Goal: Information Seeking & Learning: Learn about a topic

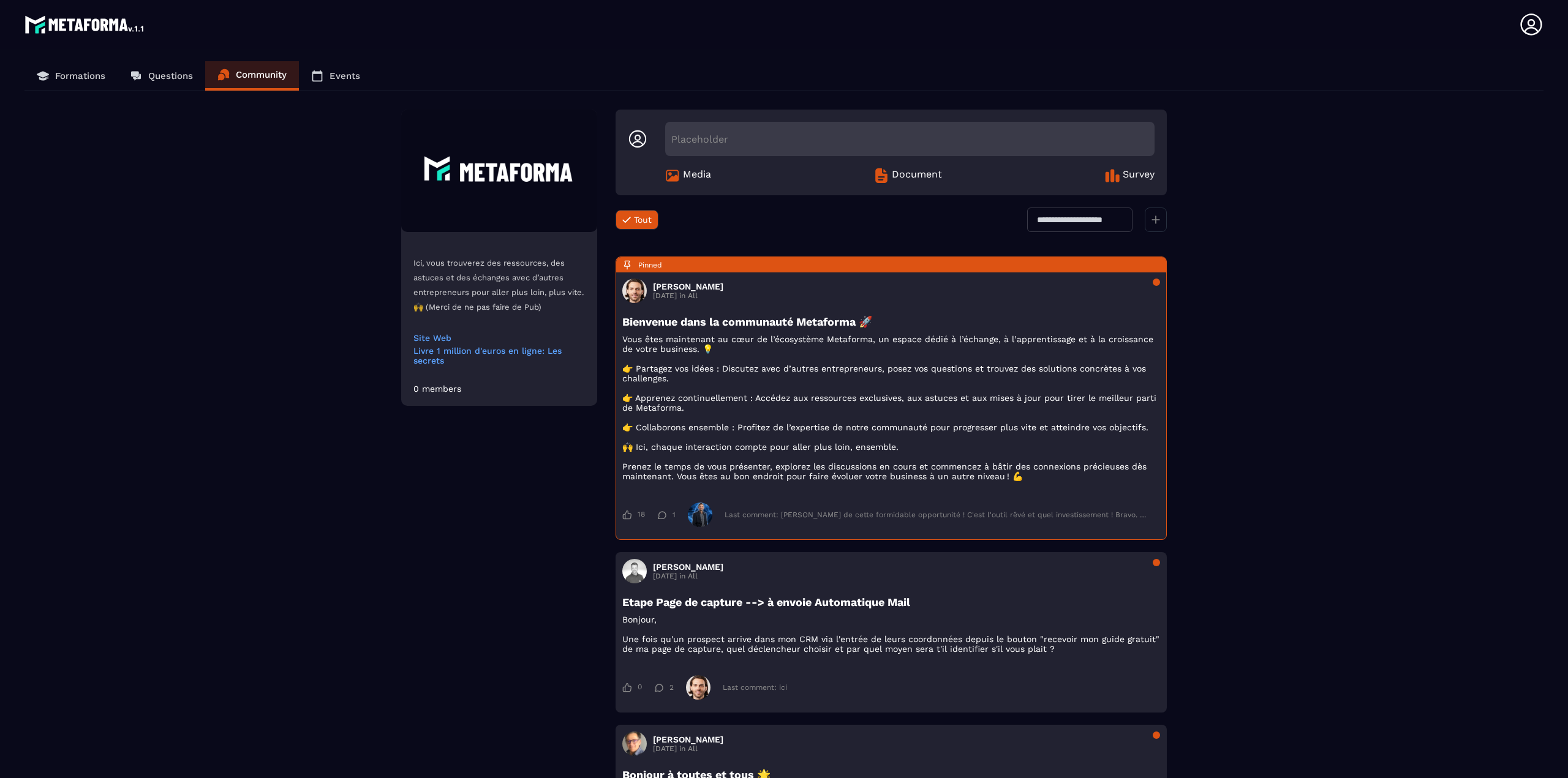
click at [157, 66] on link "Questions" at bounding box center [160, 76] width 87 height 29
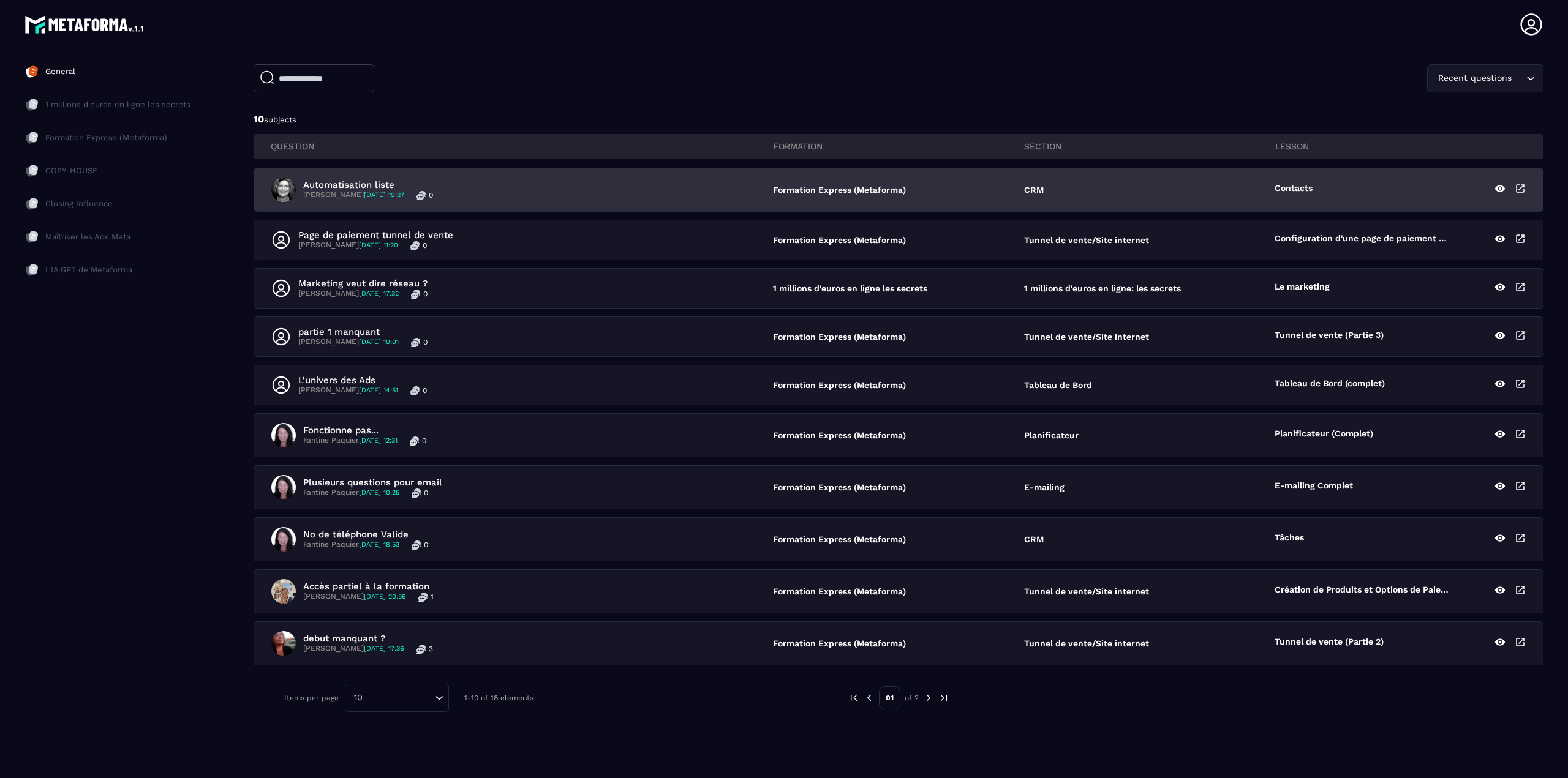
scroll to position [87, 0]
click at [365, 194] on span "[DATE] 19:27" at bounding box center [384, 193] width 41 height 8
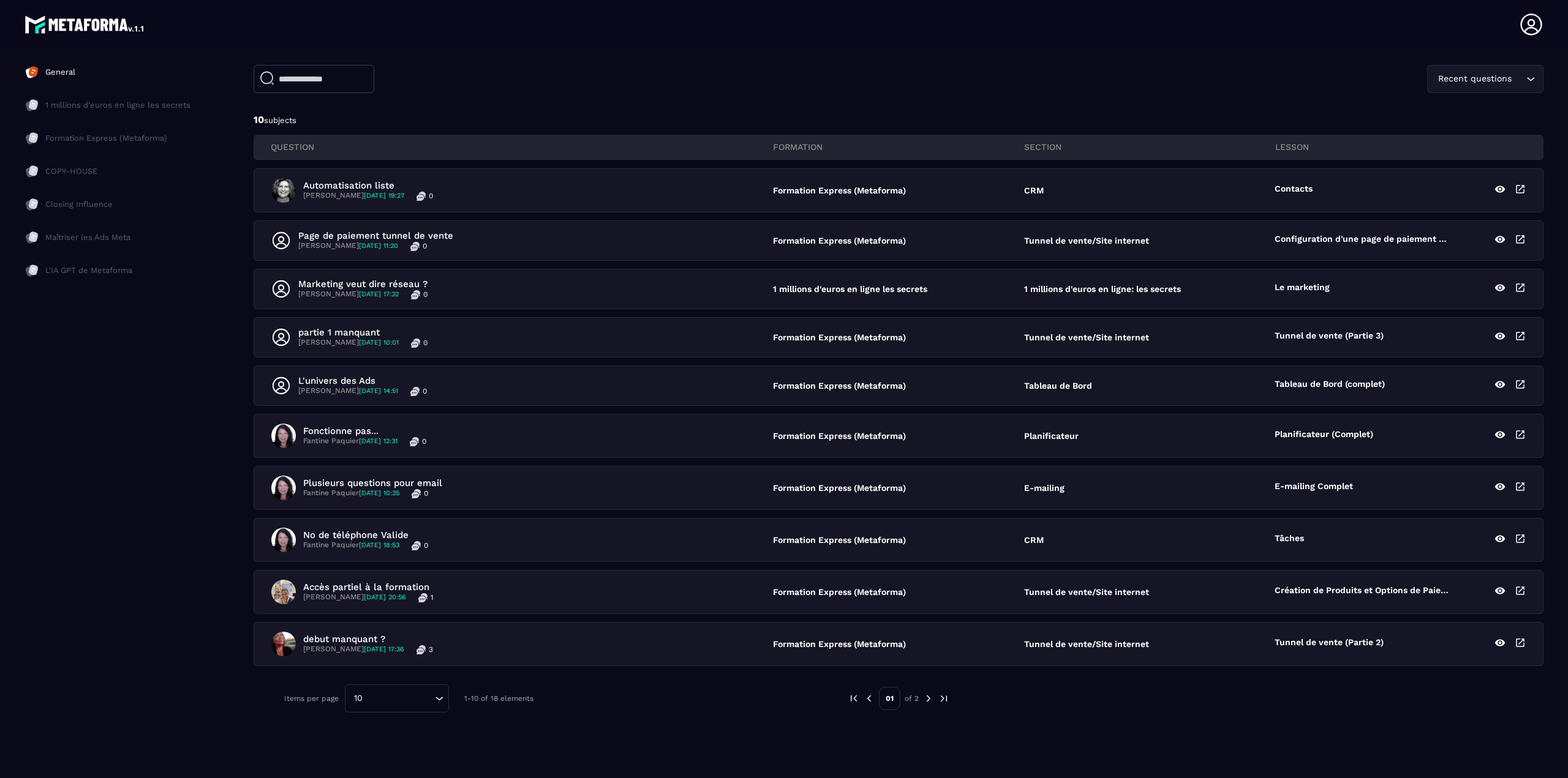
scroll to position [87, 0]
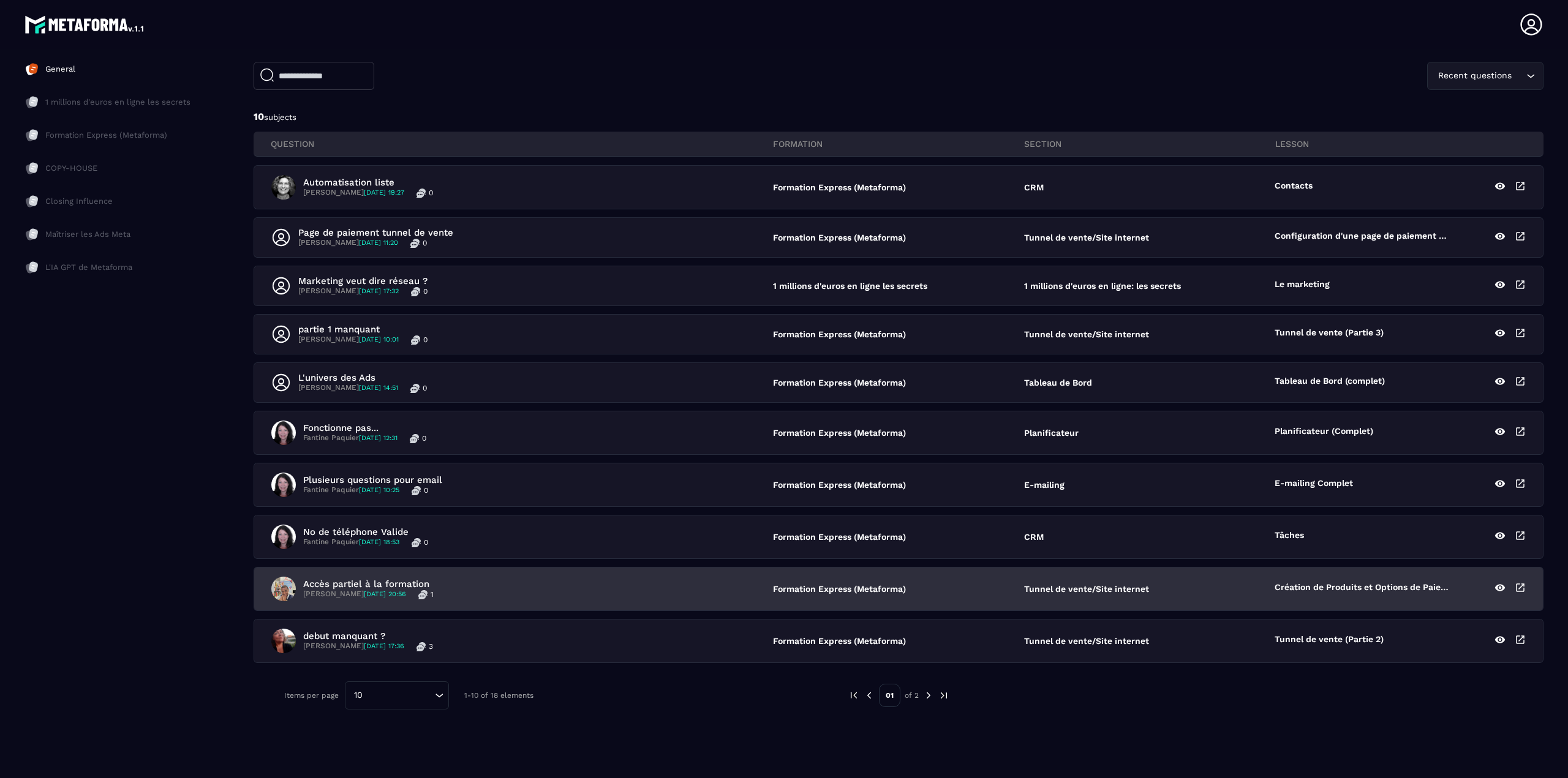
click at [1500, 584] on icon at bounding box center [1499, 587] width 11 height 11
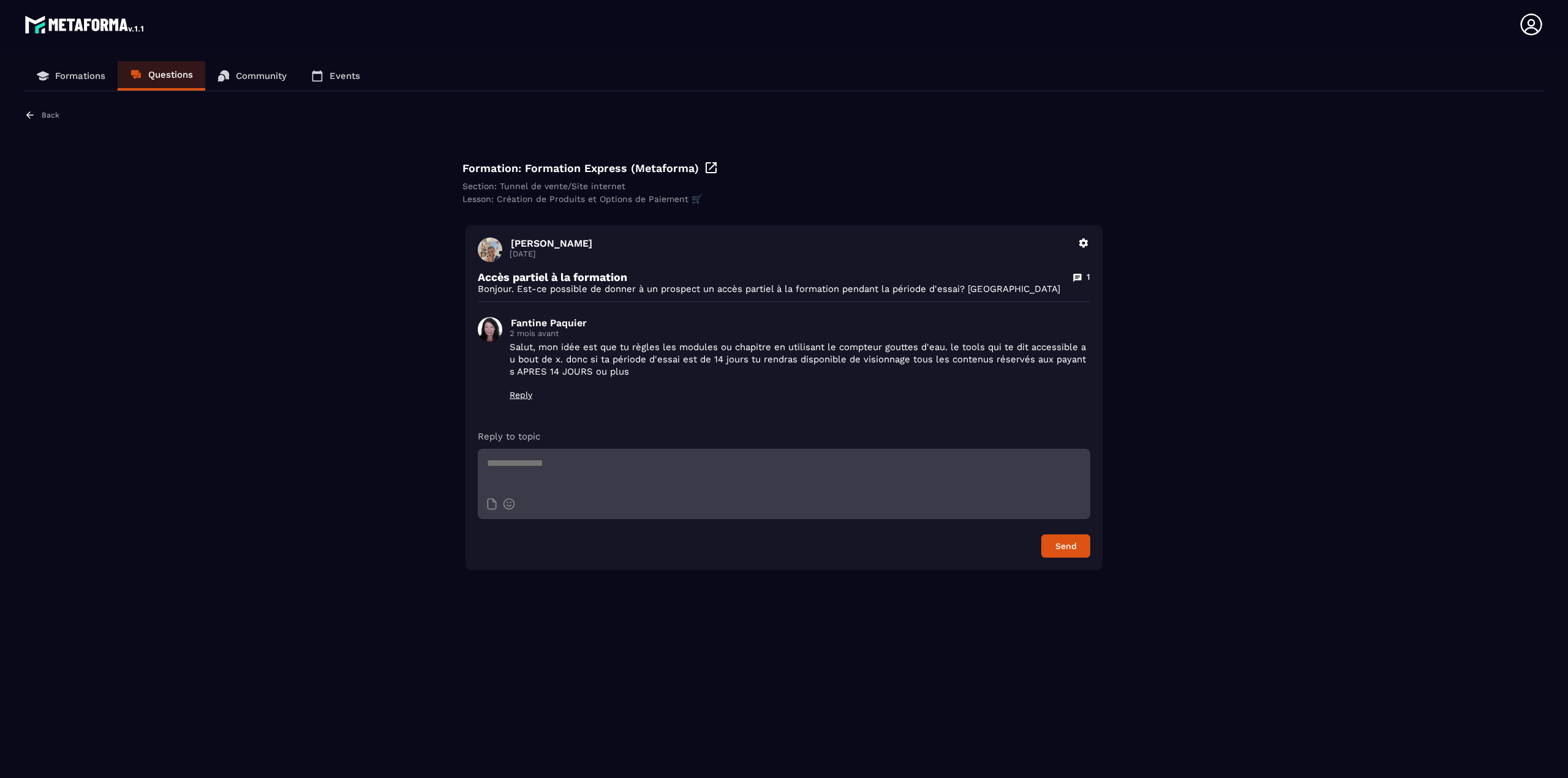
click at [78, 66] on link "Formations" at bounding box center [71, 76] width 93 height 29
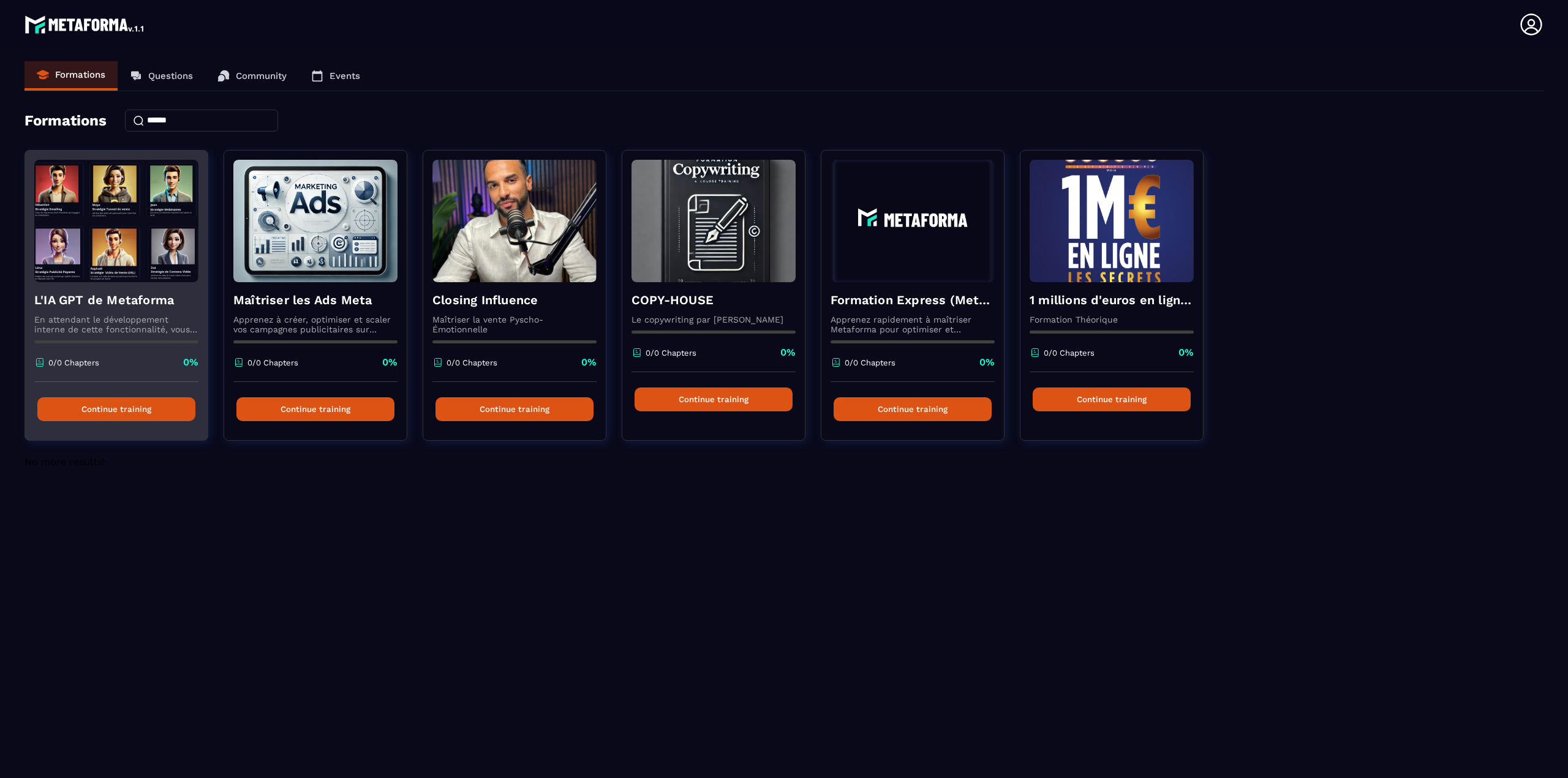
click at [122, 405] on button "Continue training" at bounding box center [116, 409] width 158 height 24
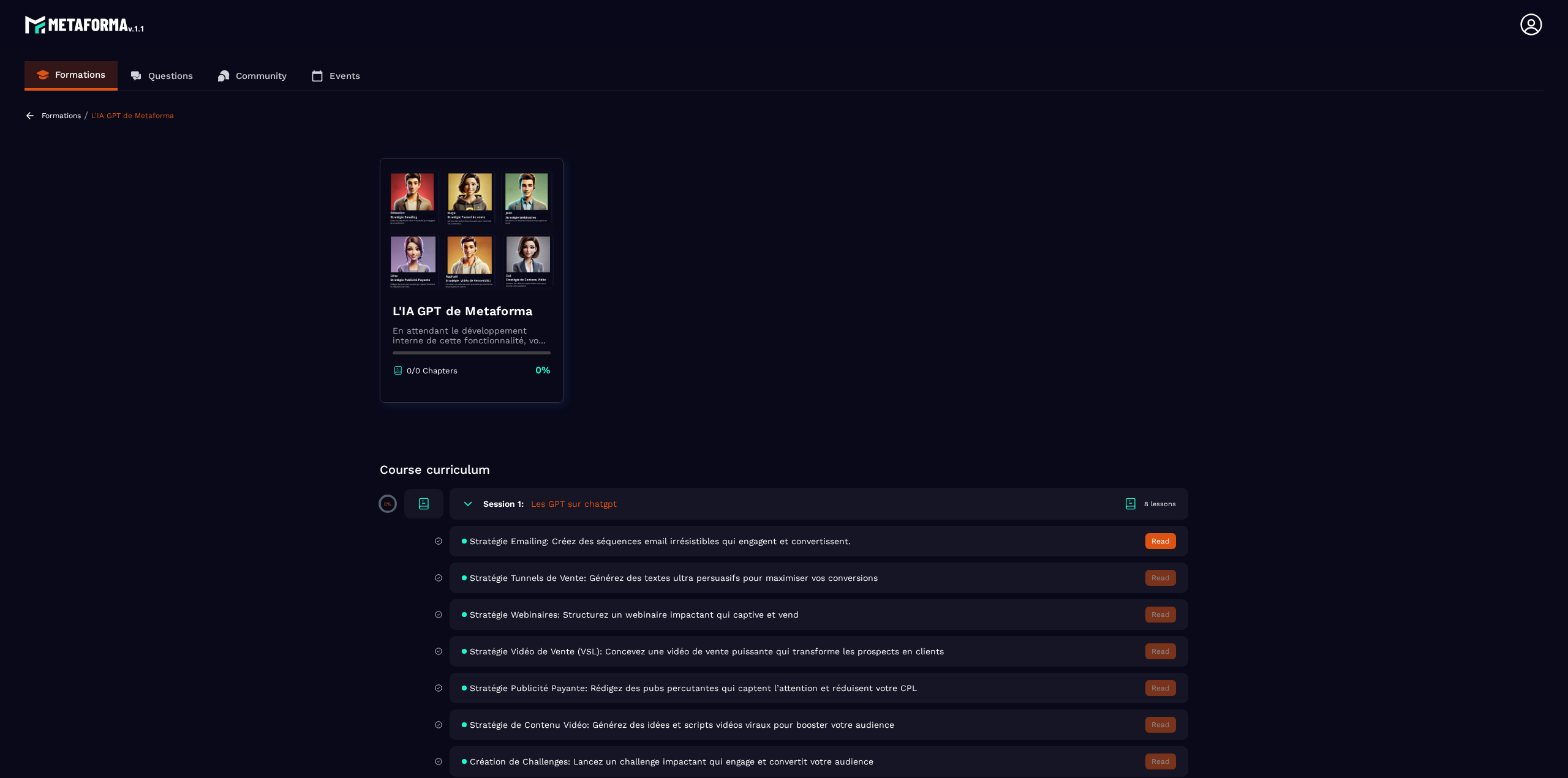
scroll to position [49, 0]
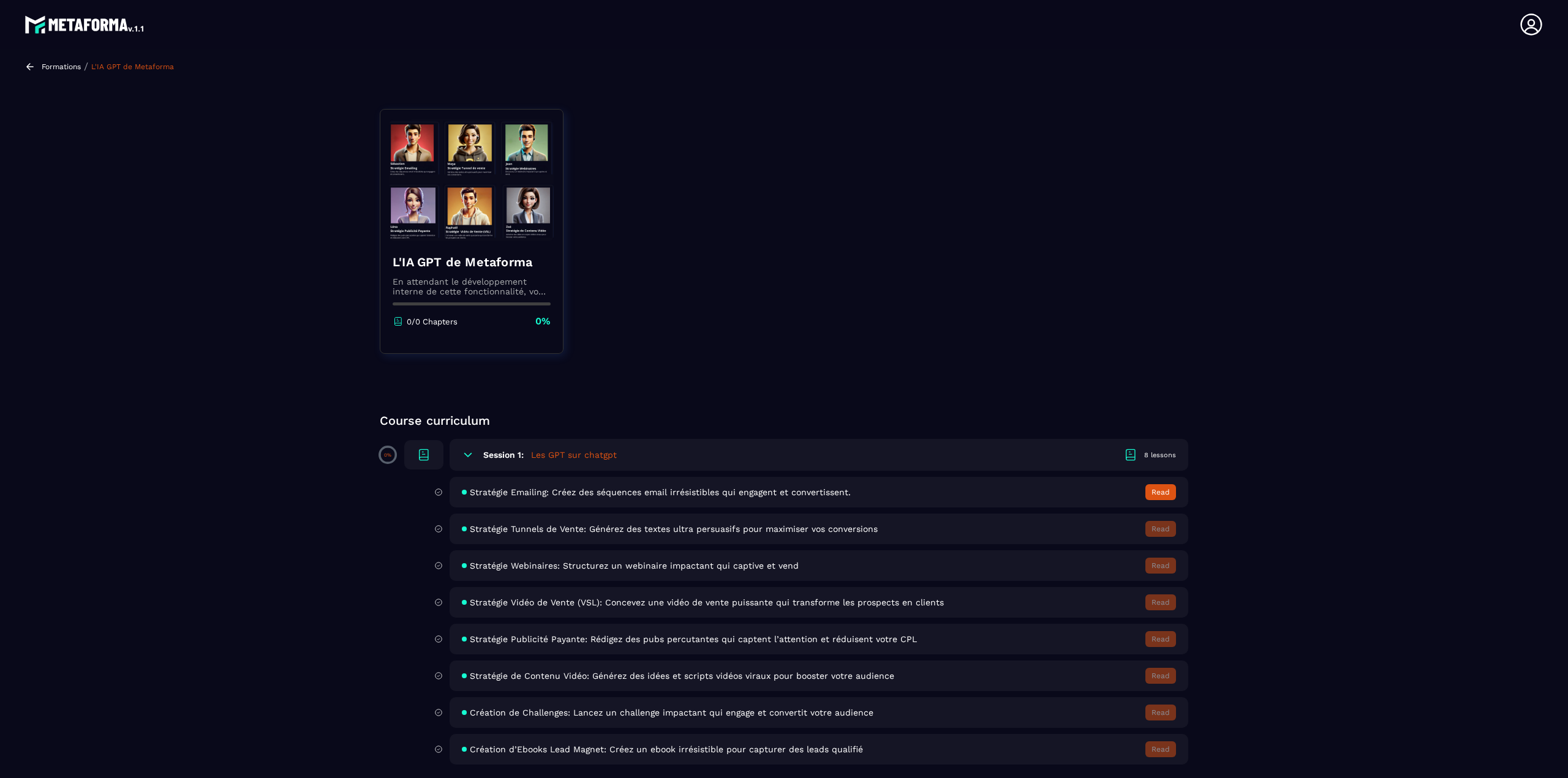
click at [647, 490] on span "Stratégie Emailing: Créez des séquences email irrésistibles qui engagent et con…" at bounding box center [660, 492] width 381 height 10
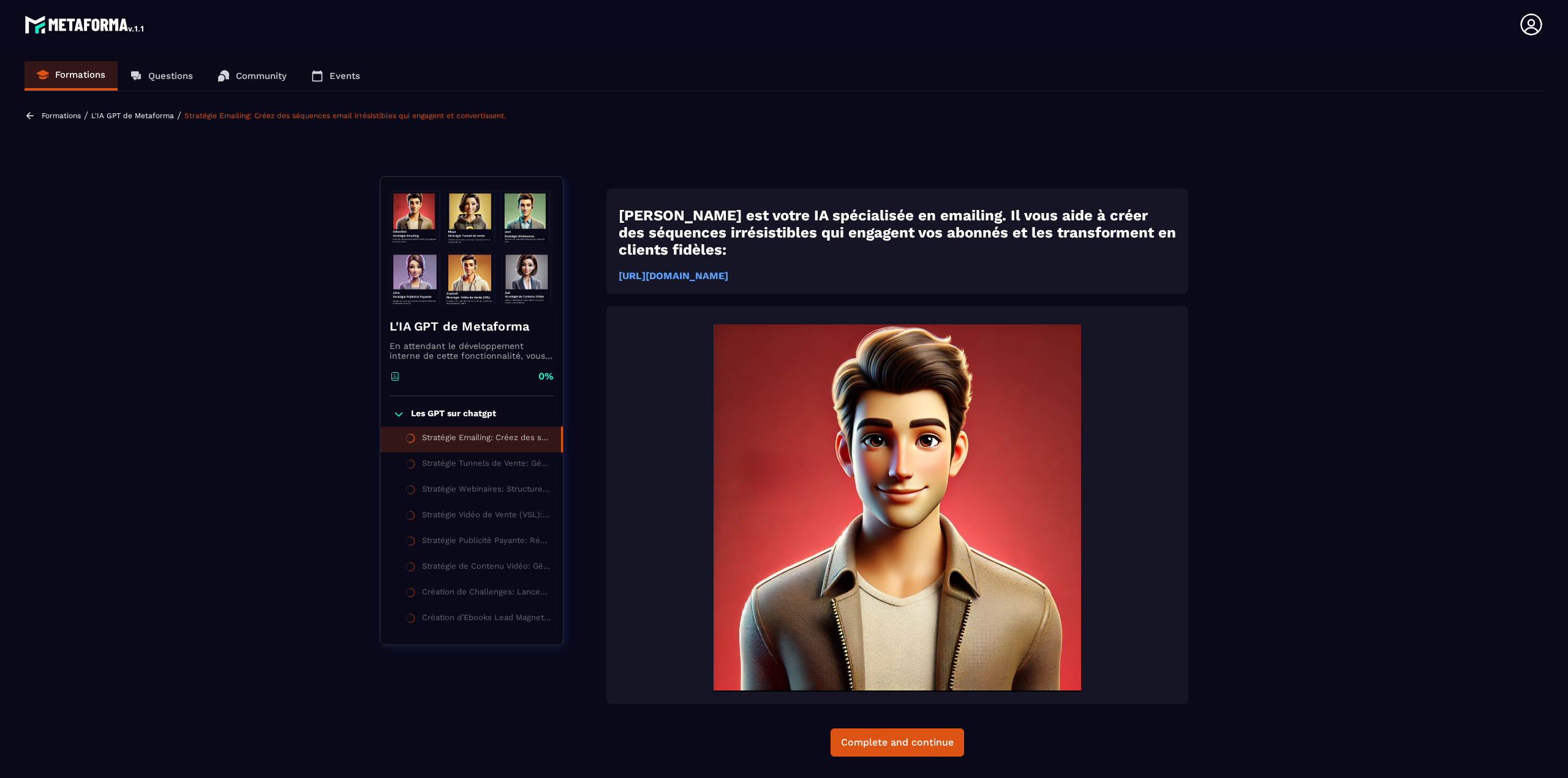
scroll to position [5, 0]
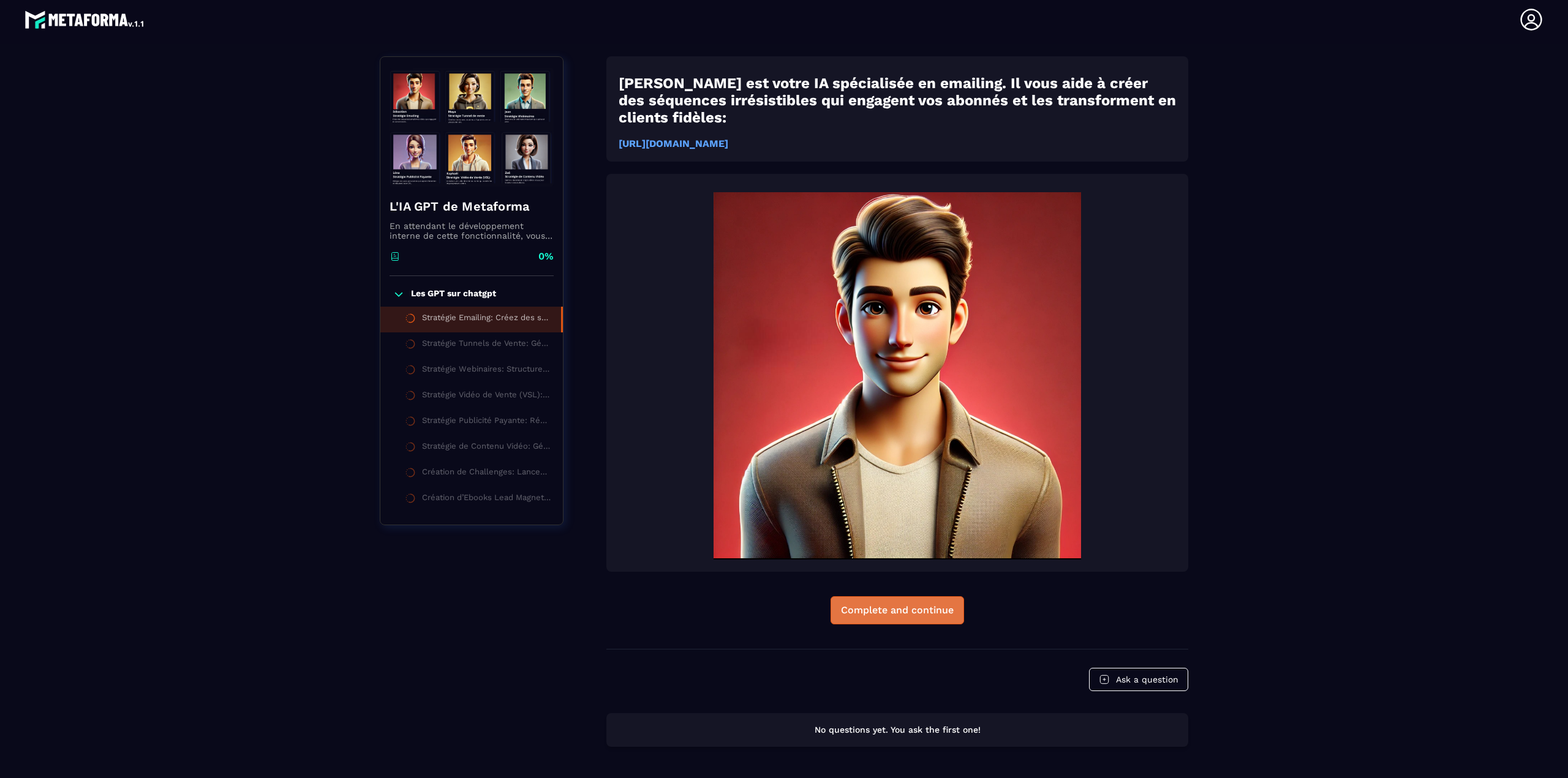
click at [852, 604] on div "Complete and continue" at bounding box center [897, 610] width 113 height 12
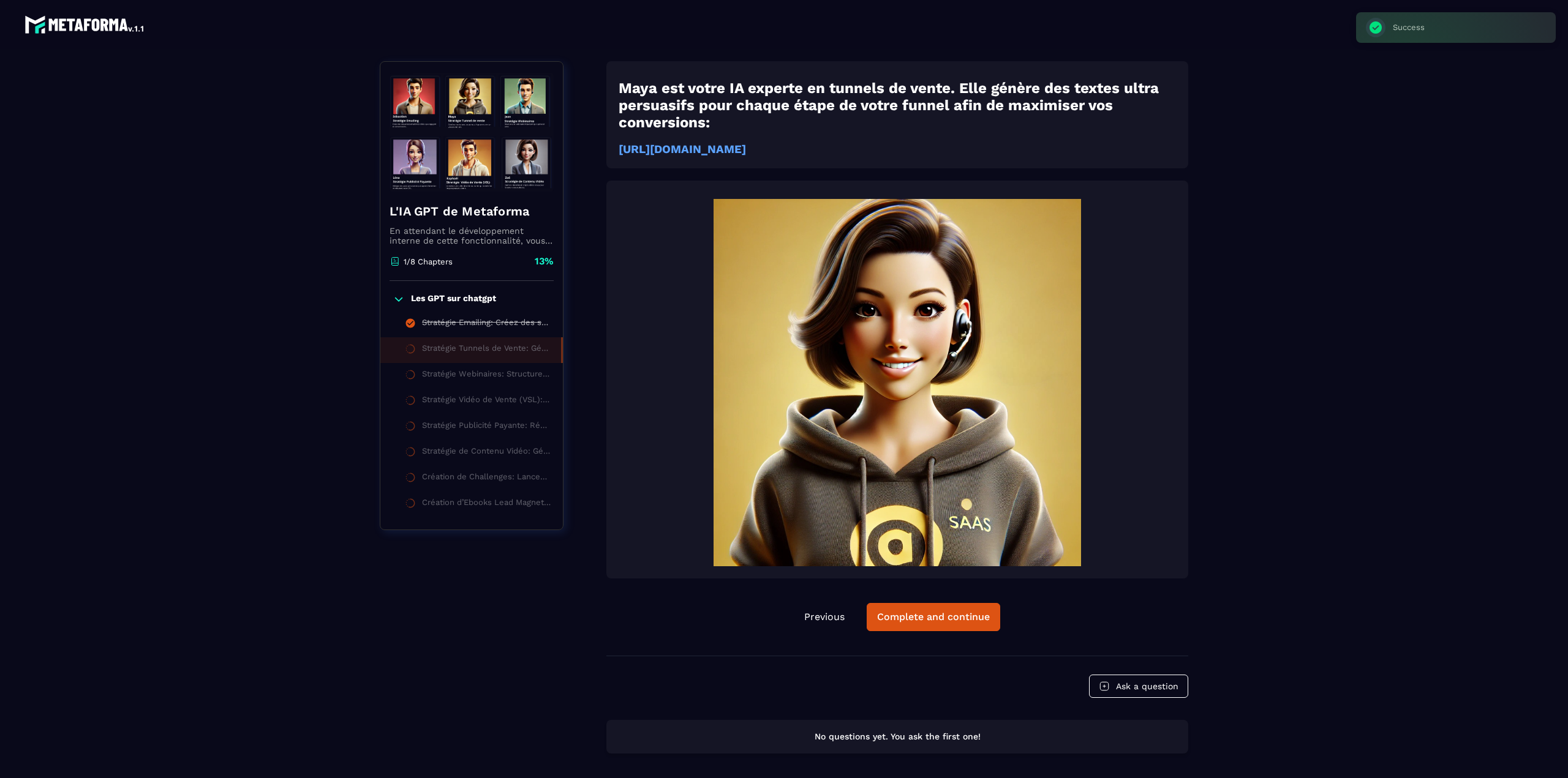
scroll to position [5, 0]
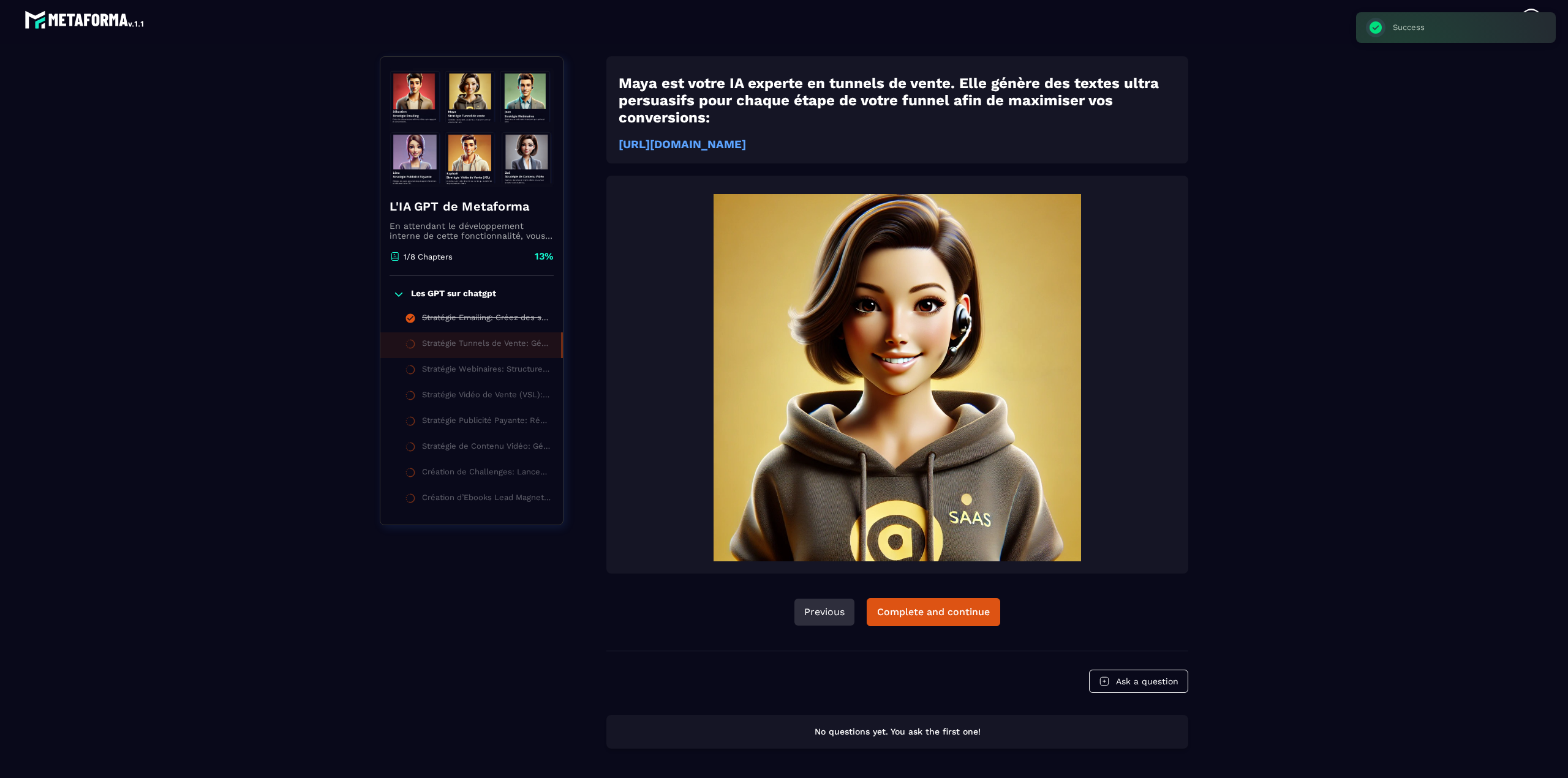
click at [831, 626] on button "Previous" at bounding box center [824, 612] width 60 height 27
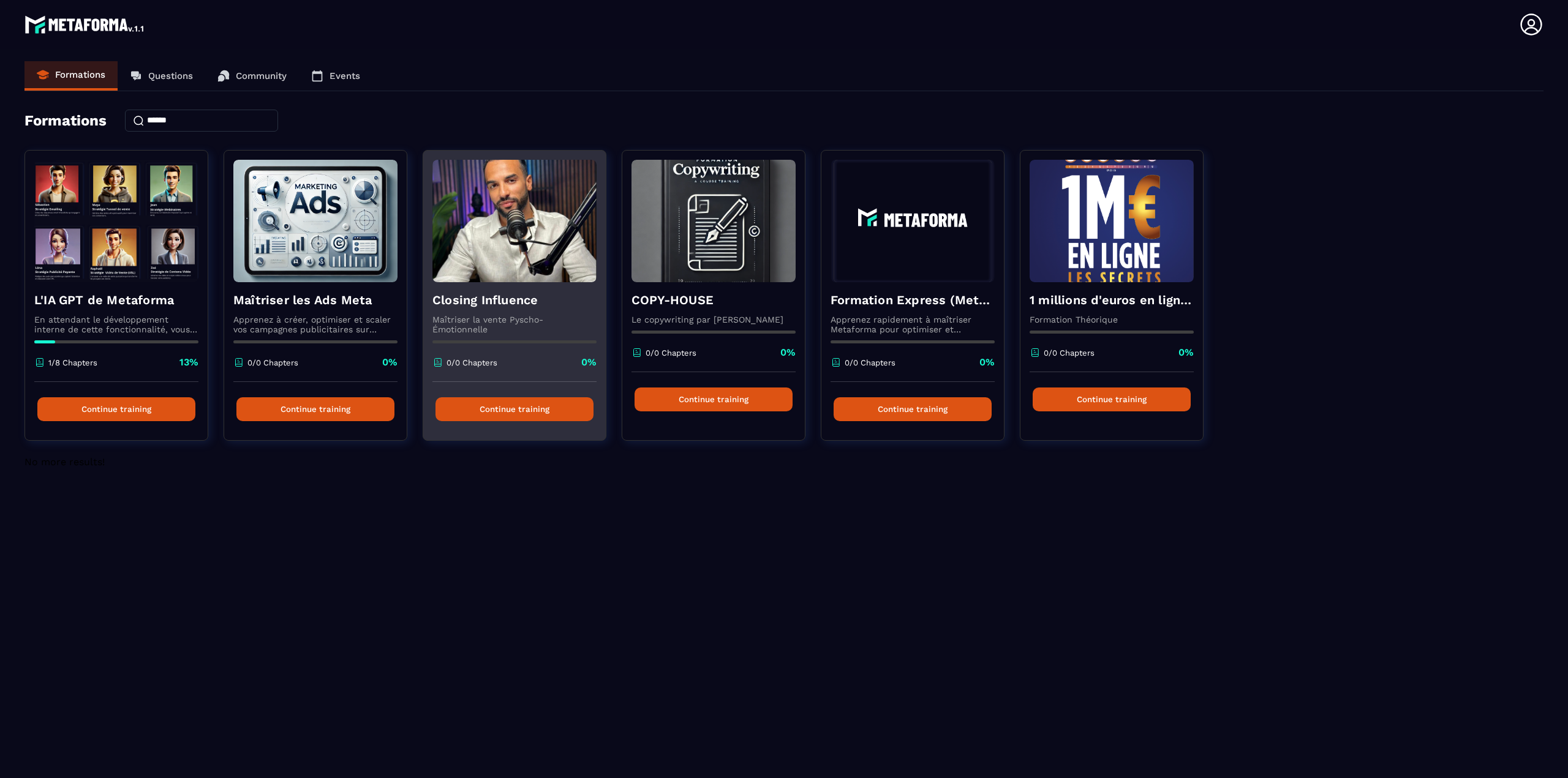
click at [516, 407] on button "Continue training" at bounding box center [515, 409] width 158 height 24
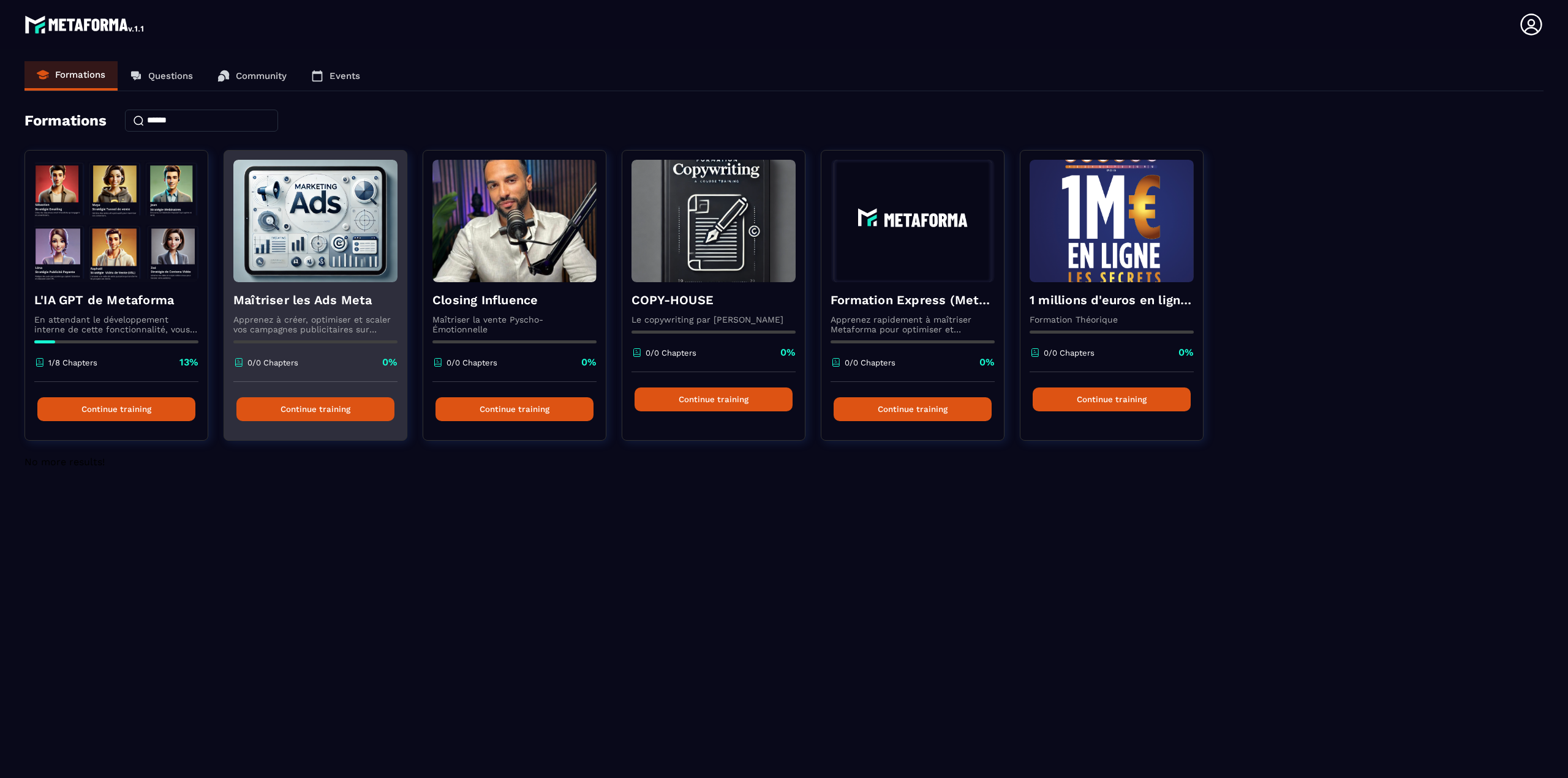
click at [309, 210] on img at bounding box center [315, 220] width 164 height 122
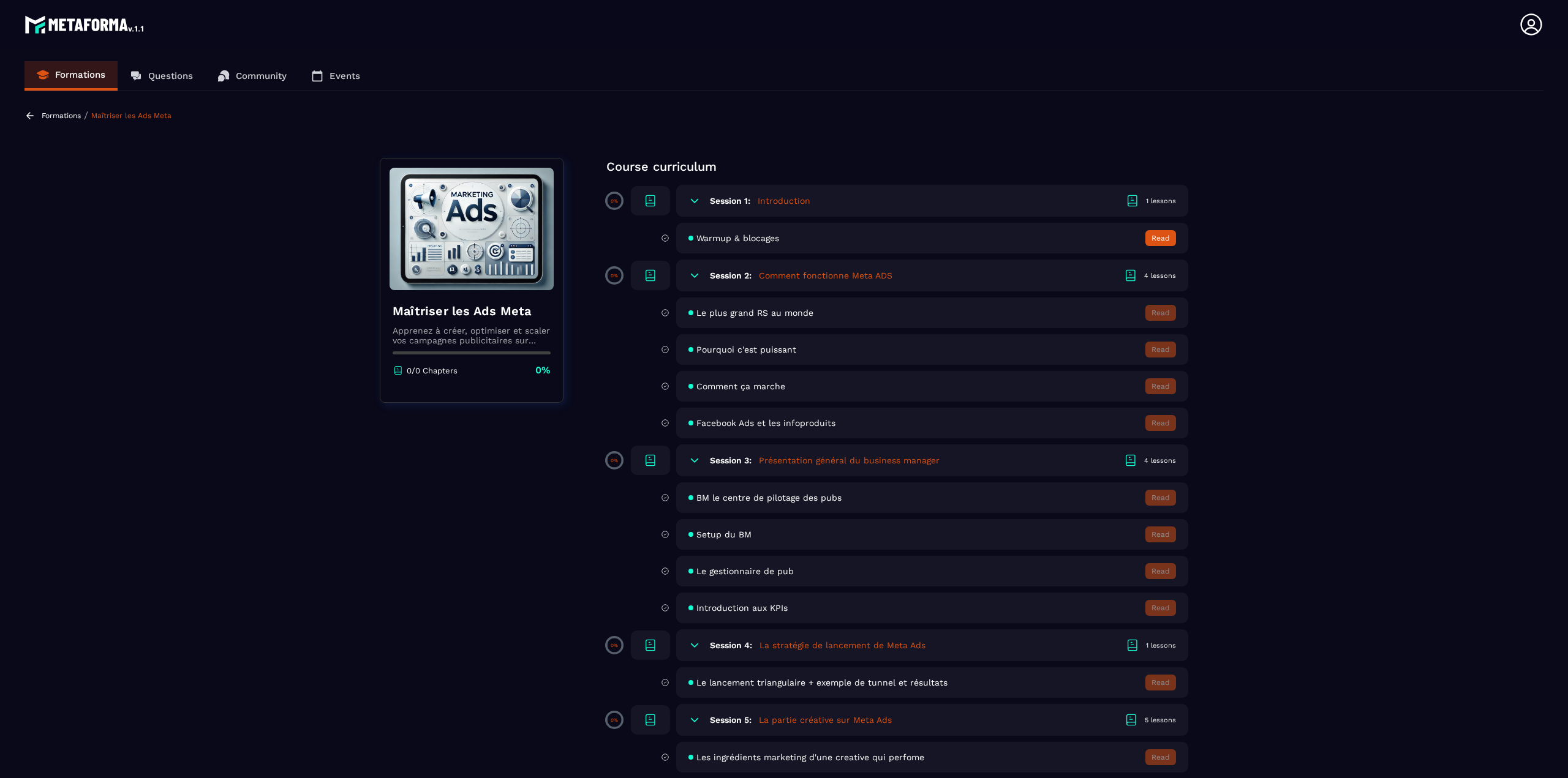
click at [1161, 233] on button "Read" at bounding box center [1160, 238] width 31 height 16
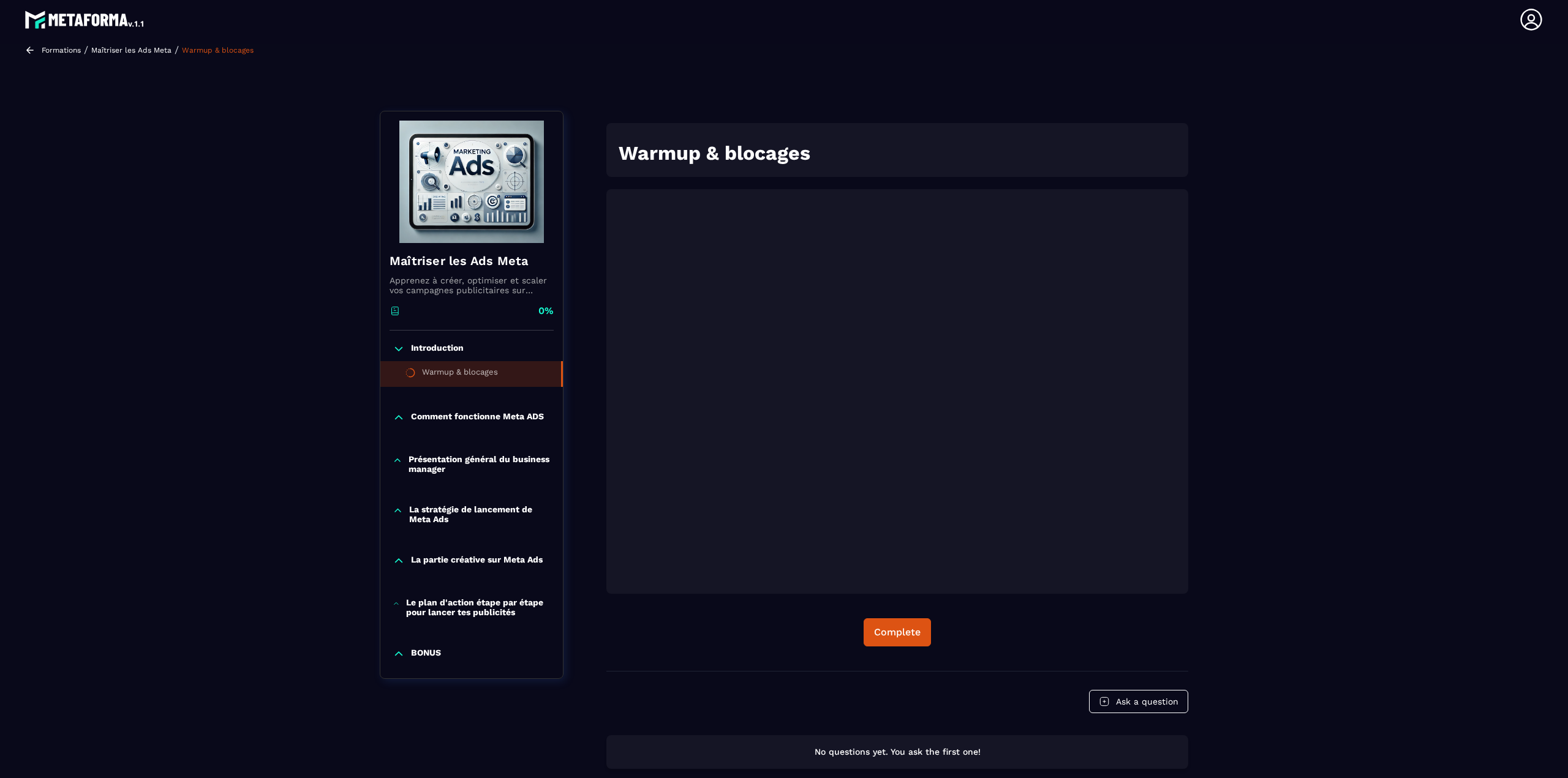
scroll to position [127, 0]
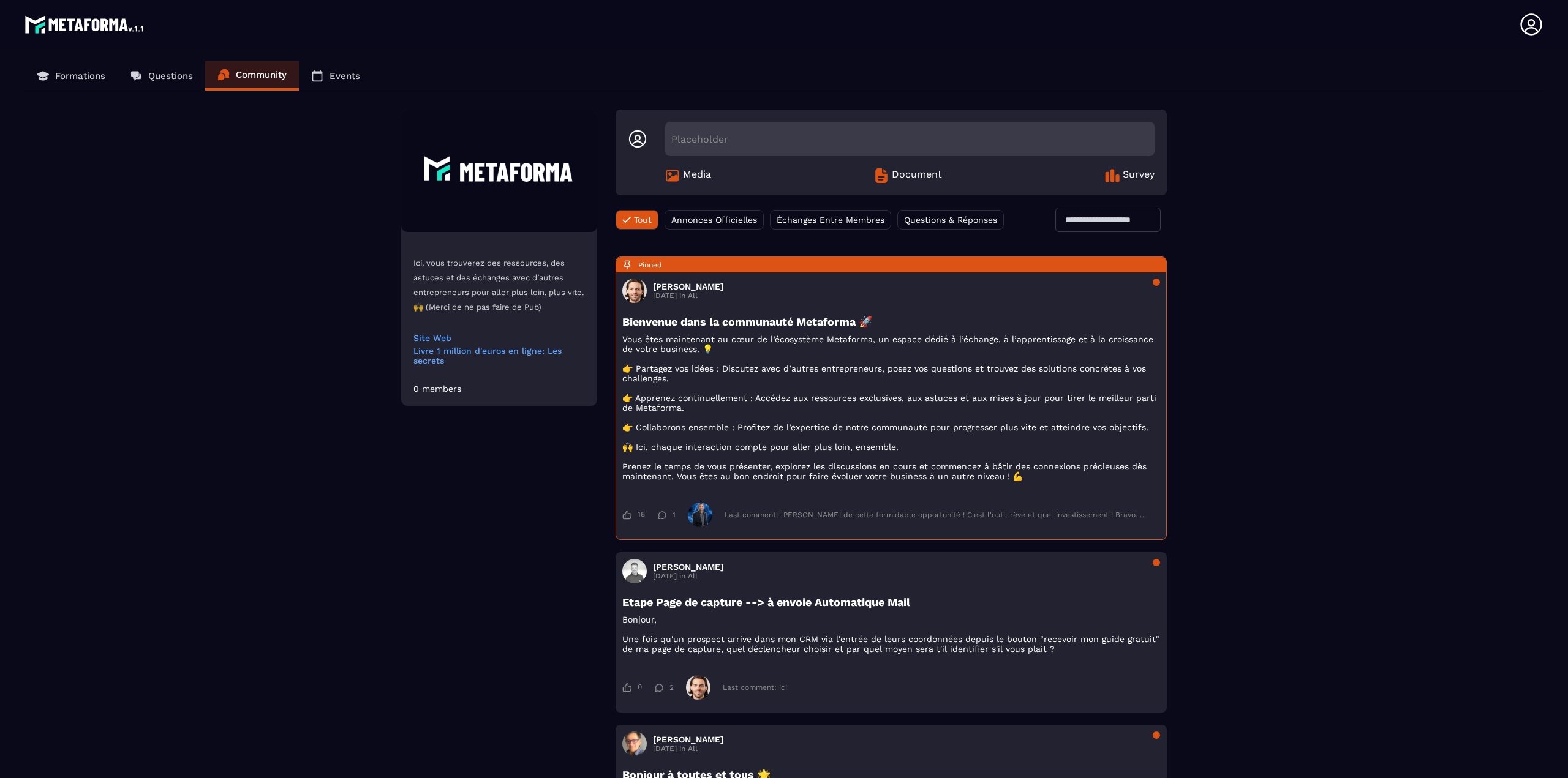
click at [75, 64] on link "Formations" at bounding box center [71, 76] width 93 height 29
